Goal: Transaction & Acquisition: Book appointment/travel/reservation

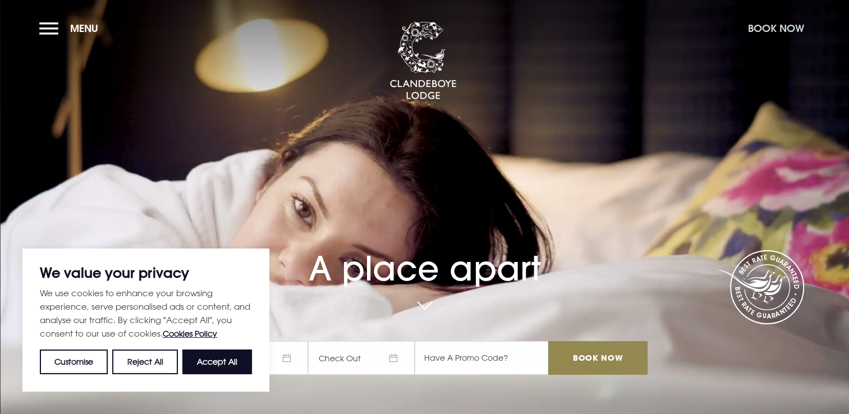
click at [770, 25] on button "Book Now" at bounding box center [775, 28] width 67 height 24
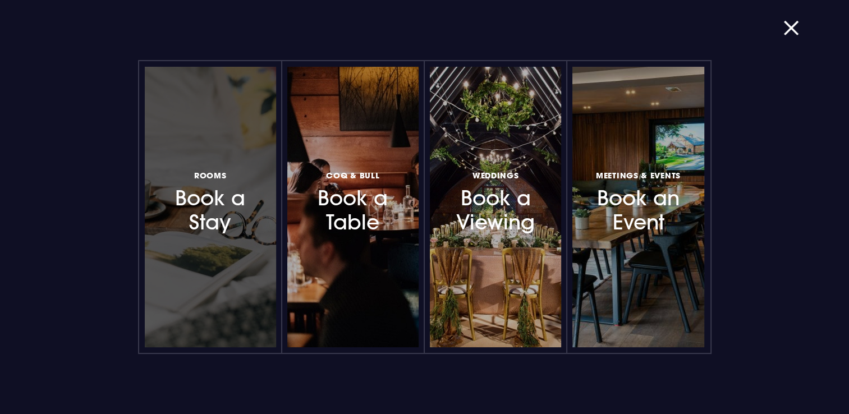
click at [214, 210] on h3 "Rooms Book a Stay" at bounding box center [211, 201] width 98 height 67
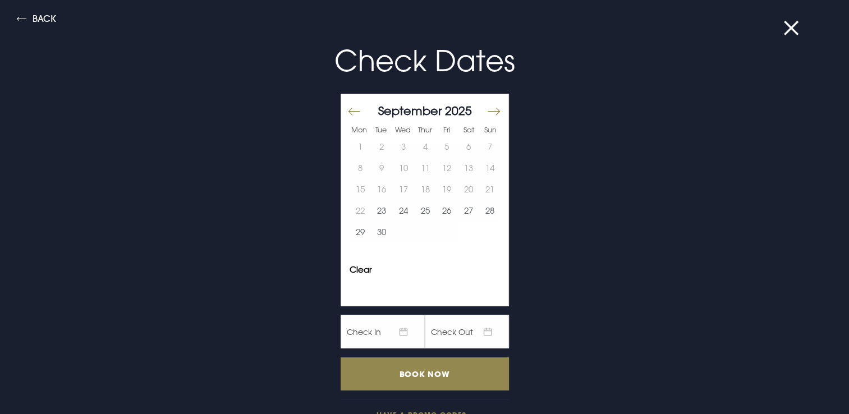
click at [486, 109] on button "Move forward to switch to the next month." at bounding box center [492, 111] width 13 height 24
click at [464, 145] on button "6" at bounding box center [468, 146] width 22 height 21
click at [479, 142] on button "7" at bounding box center [490, 146] width 22 height 21
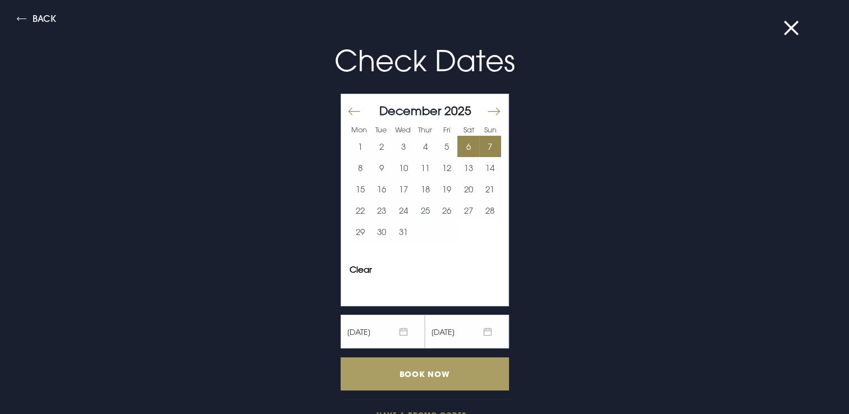
click at [415, 372] on input "Book Now" at bounding box center [425, 373] width 168 height 33
